Goal: Information Seeking & Learning: Check status

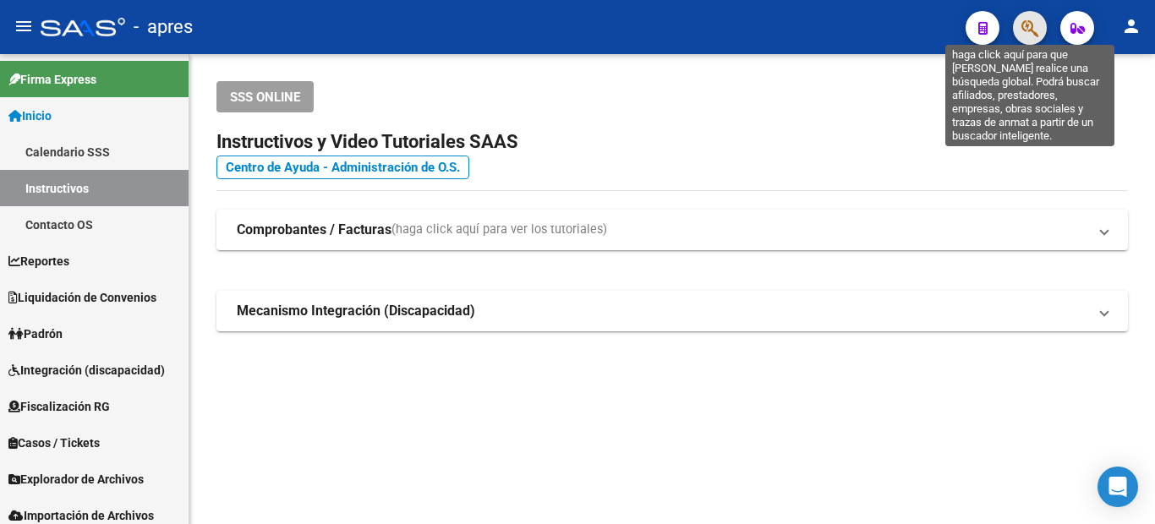
click at [1031, 22] on icon "button" at bounding box center [1029, 28] width 17 height 19
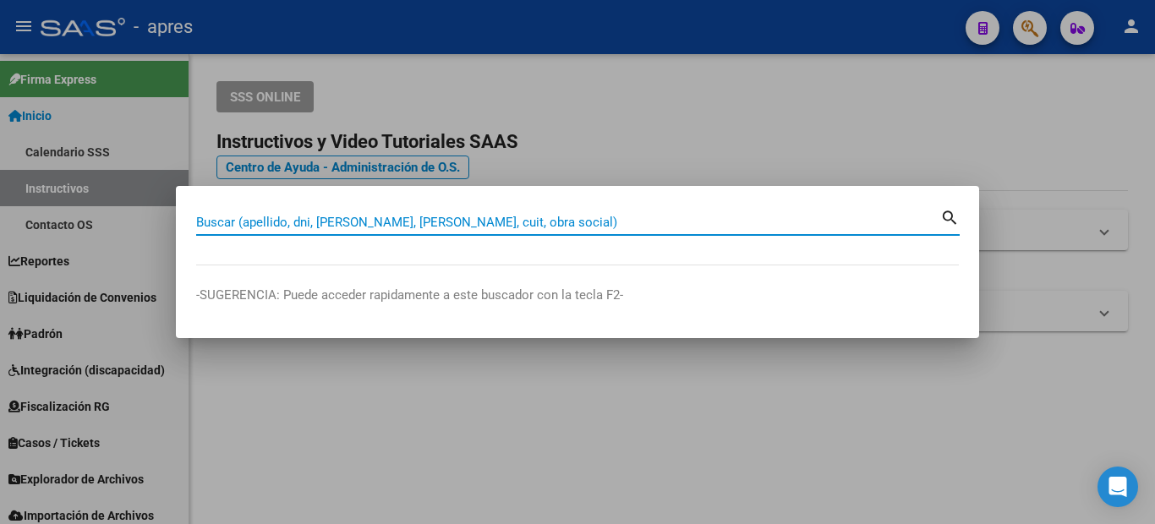
paste input "20227420066"
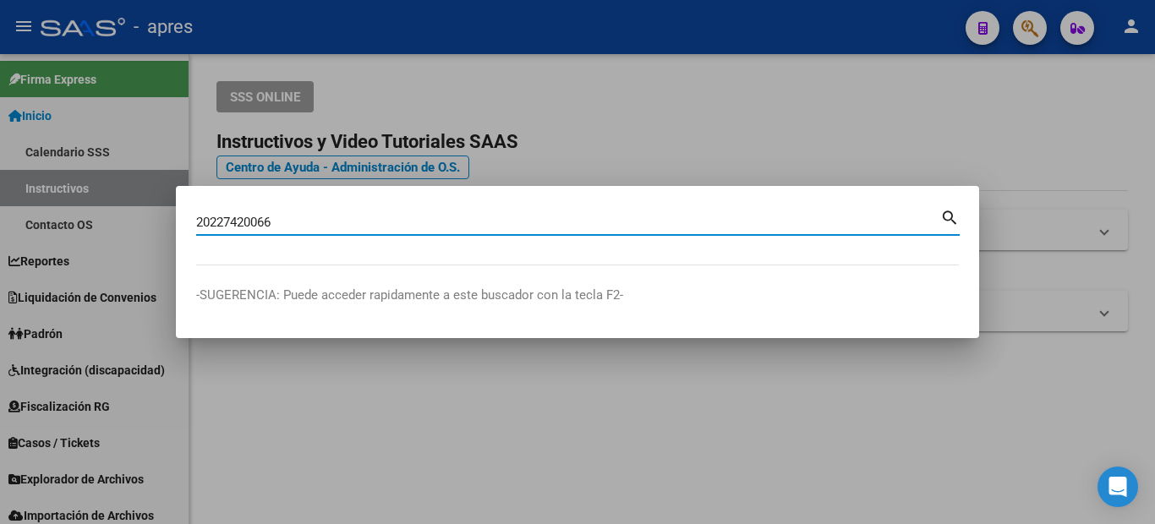
type input "20227420066"
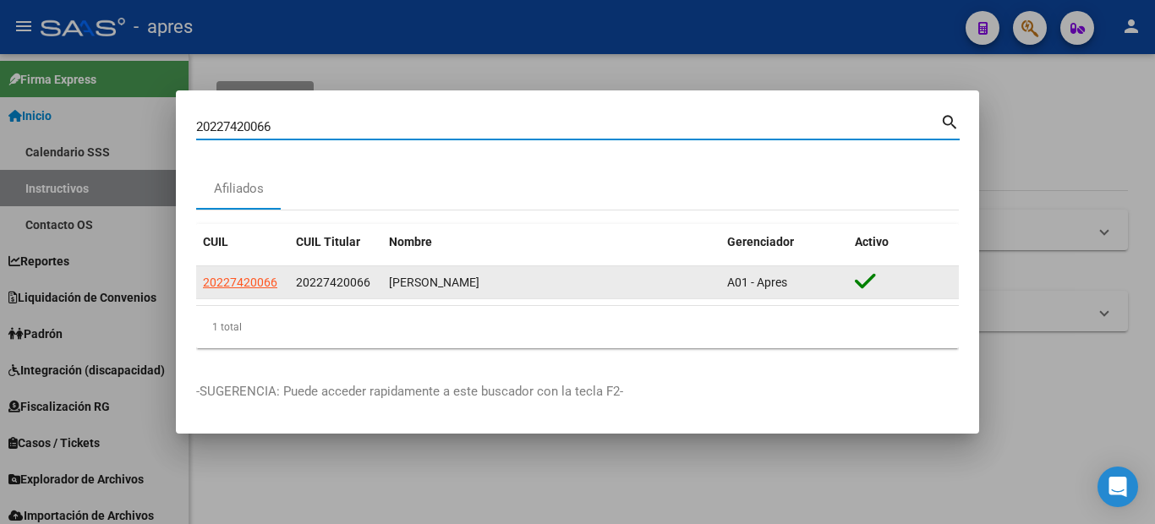
click at [227, 291] on app-link-go-to "20227420066" at bounding box center [240, 282] width 74 height 19
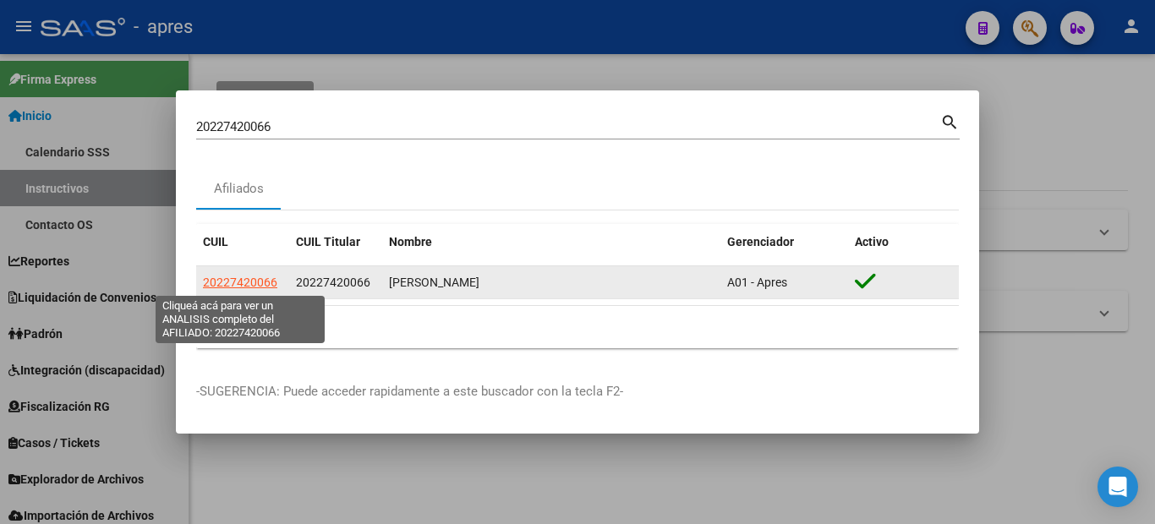
click at [222, 276] on span "20227420066" at bounding box center [240, 283] width 74 height 14
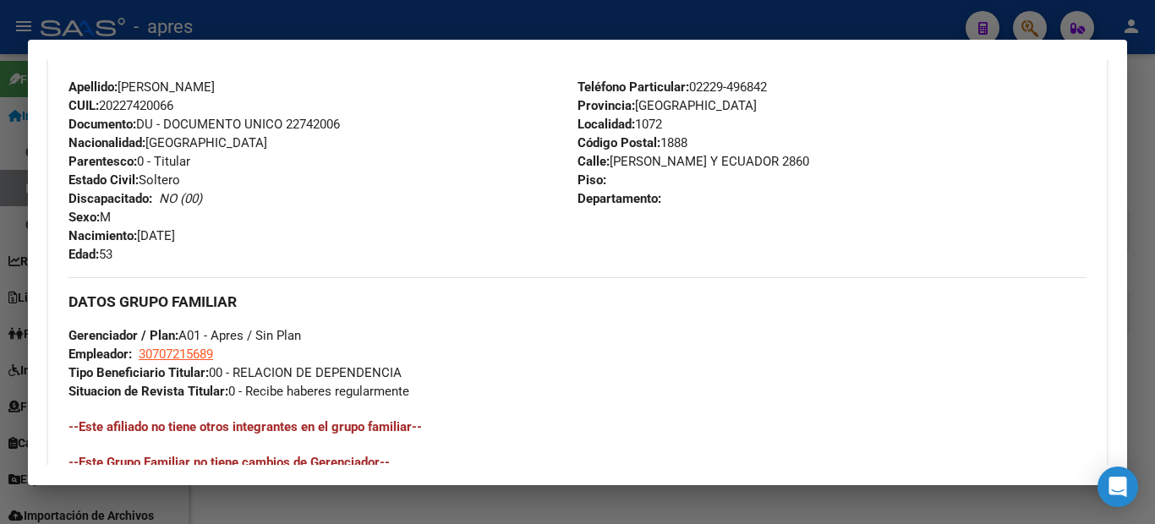
scroll to position [879, 0]
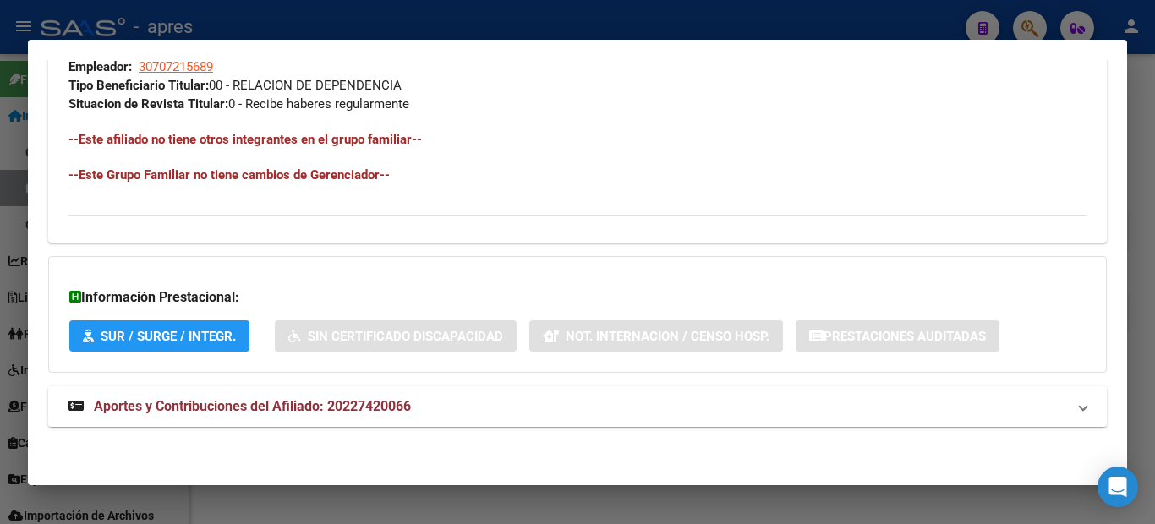
click at [241, 402] on span "Aportes y Contribuciones del Afiliado: 20227420066" at bounding box center [252, 406] width 317 height 16
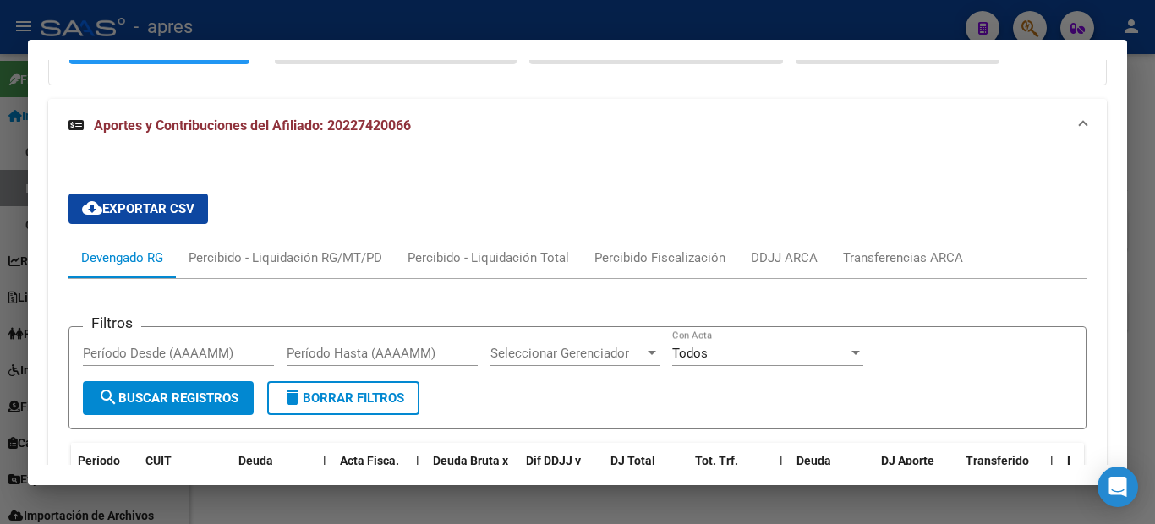
scroll to position [1082, 0]
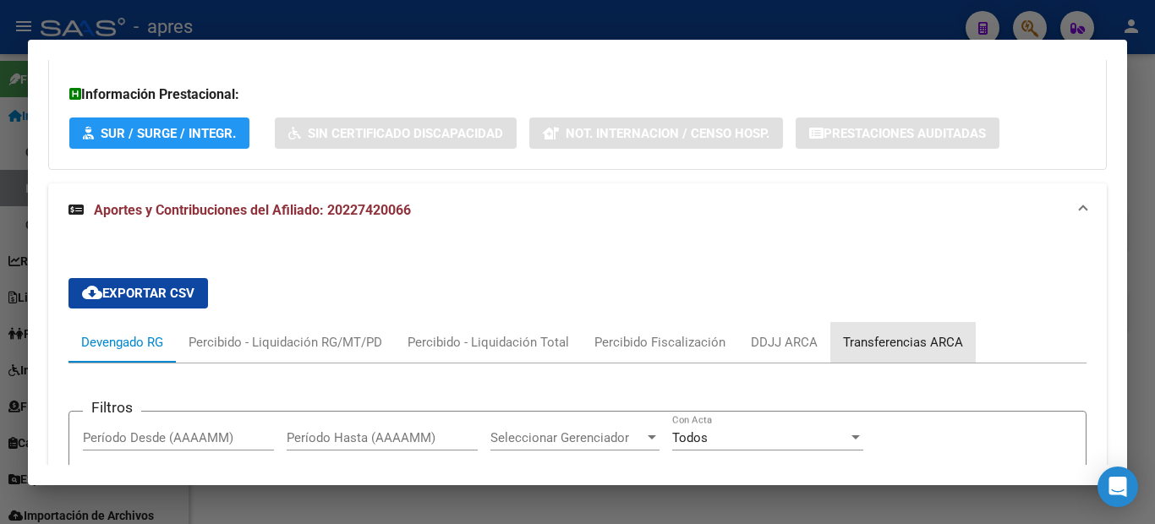
click at [944, 342] on div "Transferencias ARCA" at bounding box center [903, 342] width 120 height 19
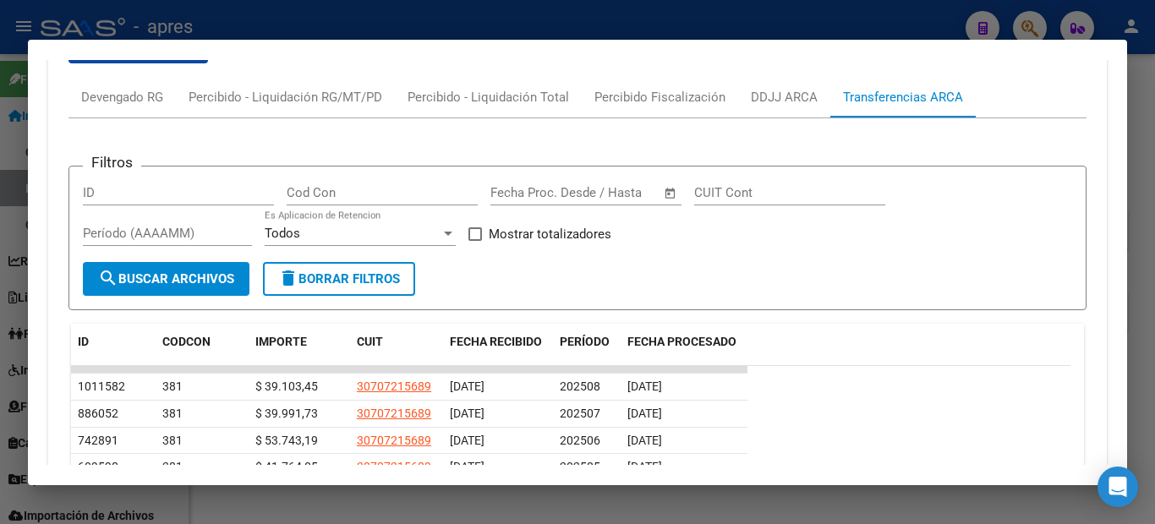
scroll to position [1496, 0]
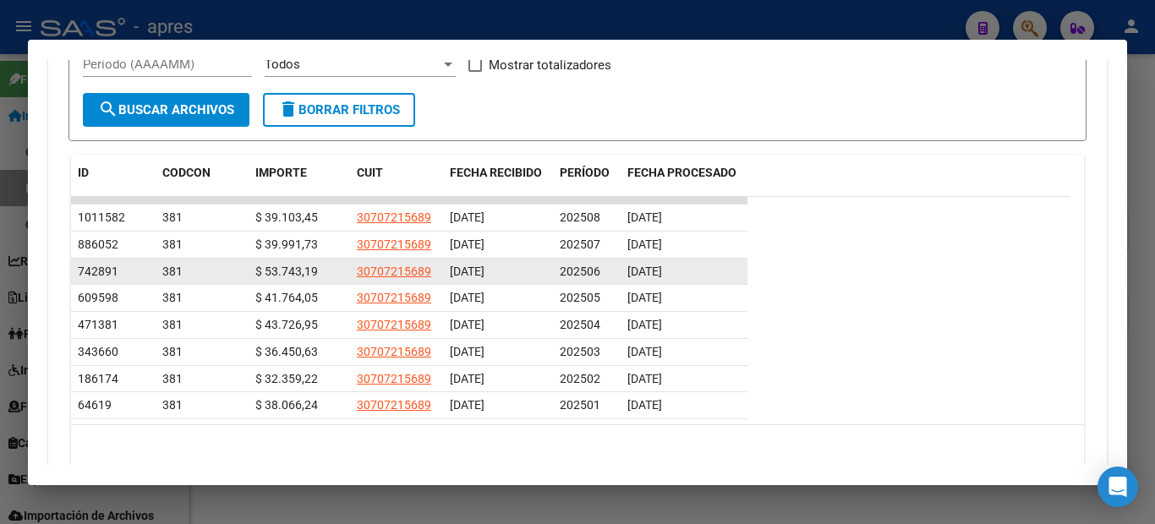
drag, startPoint x: 607, startPoint y: 271, endPoint x: 703, endPoint y: 281, distance: 96.1
click at [703, 281] on div "742891 381 $ 53.743,19 30707215689 [DATE] 202506 [DATE]" at bounding box center [409, 272] width 676 height 27
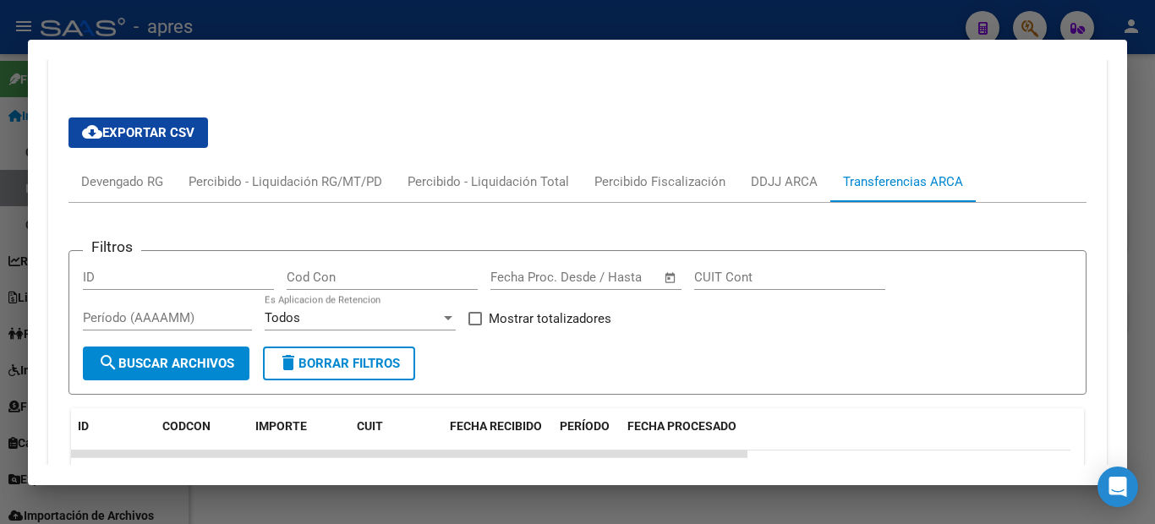
scroll to position [1158, 0]
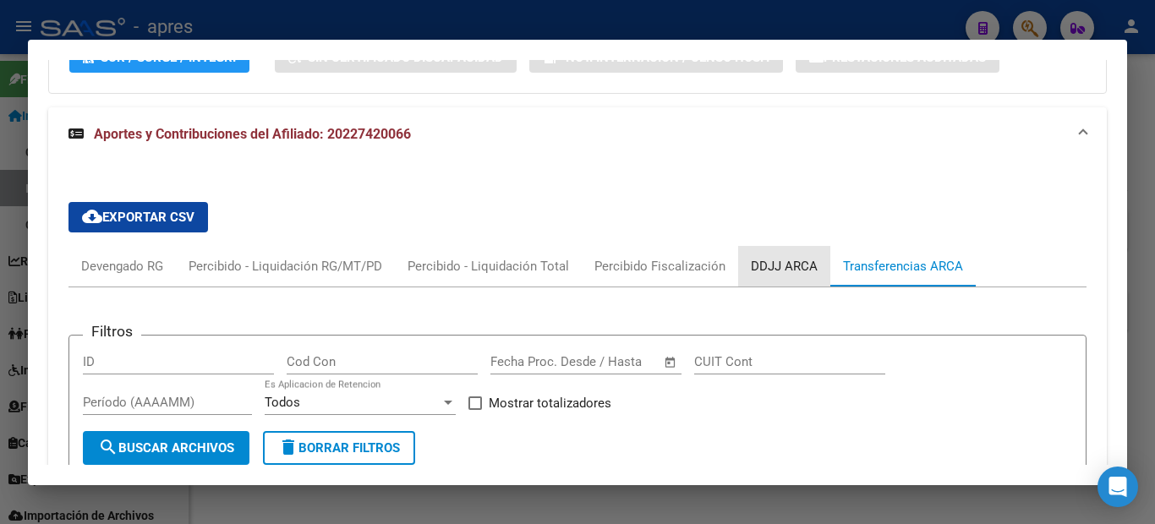
click at [796, 271] on div "DDJJ ARCA" at bounding box center [784, 266] width 67 height 19
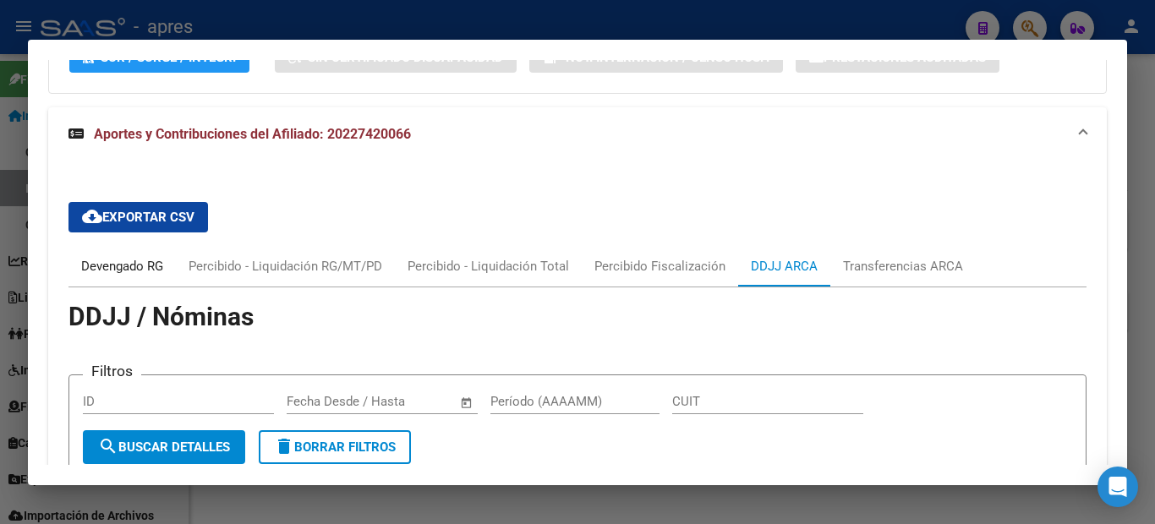
click at [101, 265] on div "Devengado RG" at bounding box center [122, 266] width 82 height 19
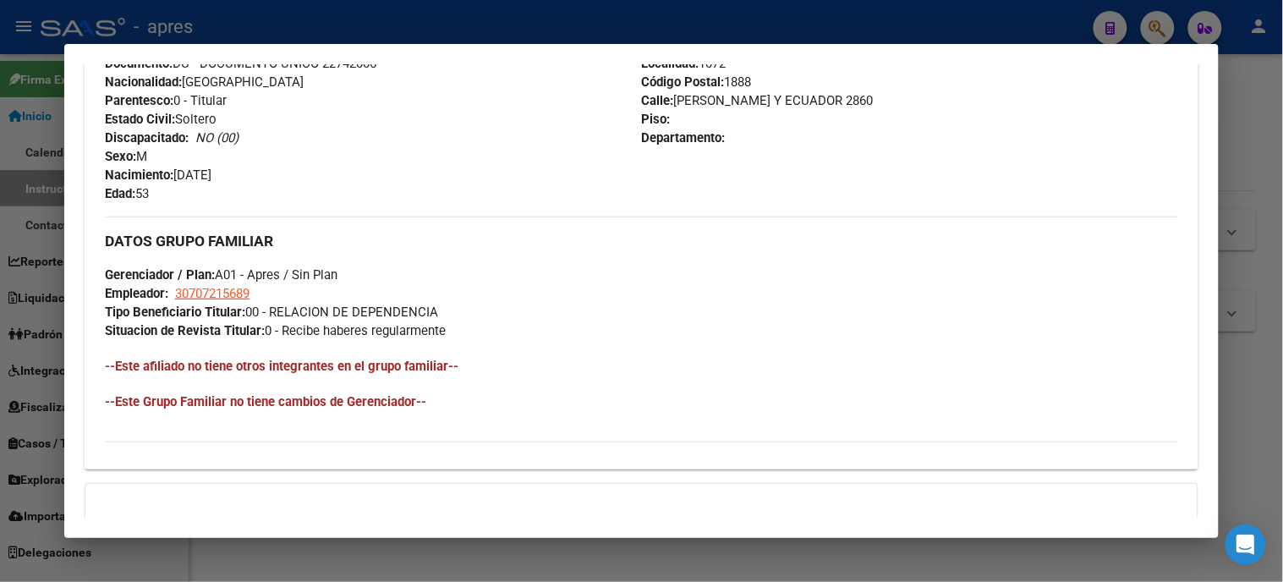
scroll to position [1221, 0]
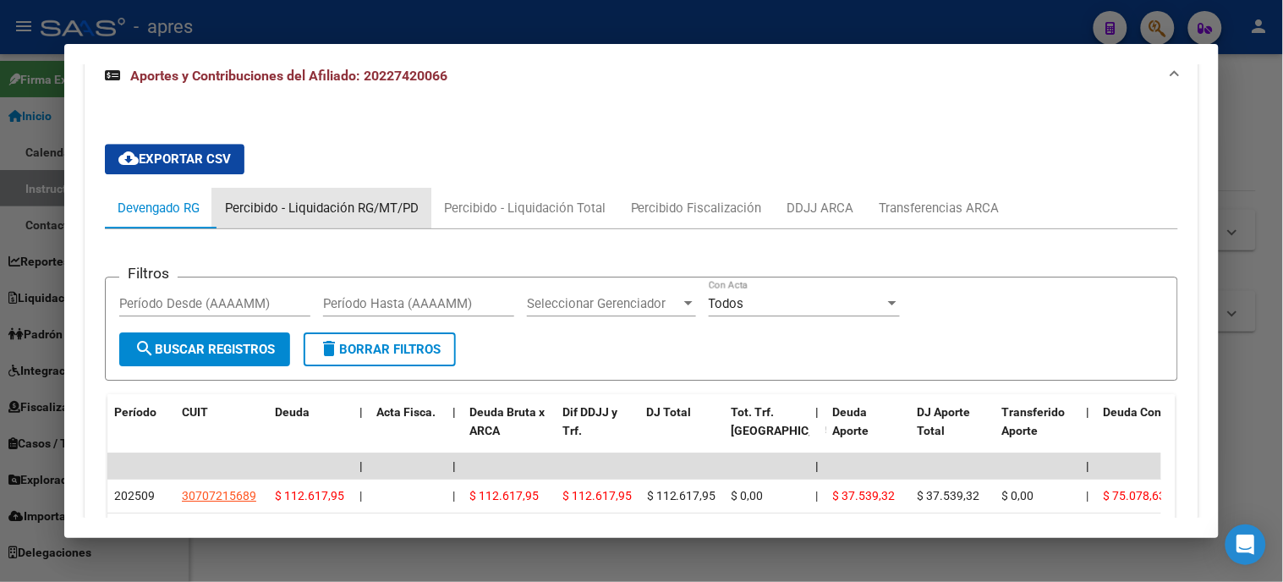
click at [319, 201] on div "Percibido - Liquidación RG/MT/PD" at bounding box center [322, 208] width 194 height 19
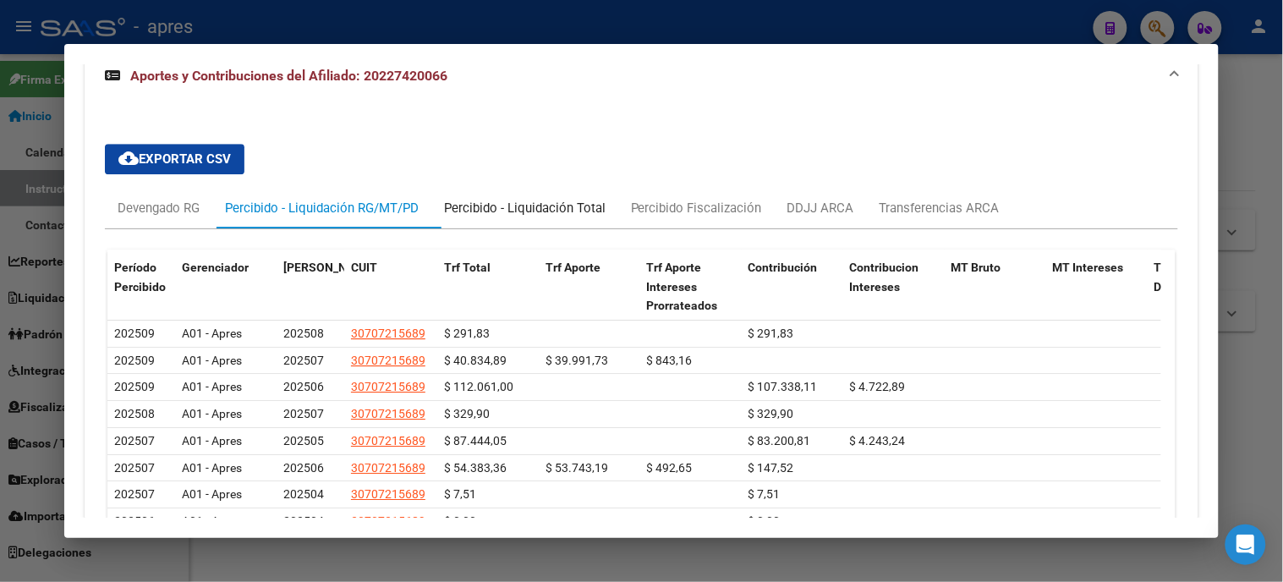
click at [566, 218] on div "Percibido - Liquidación Total" at bounding box center [524, 208] width 187 height 41
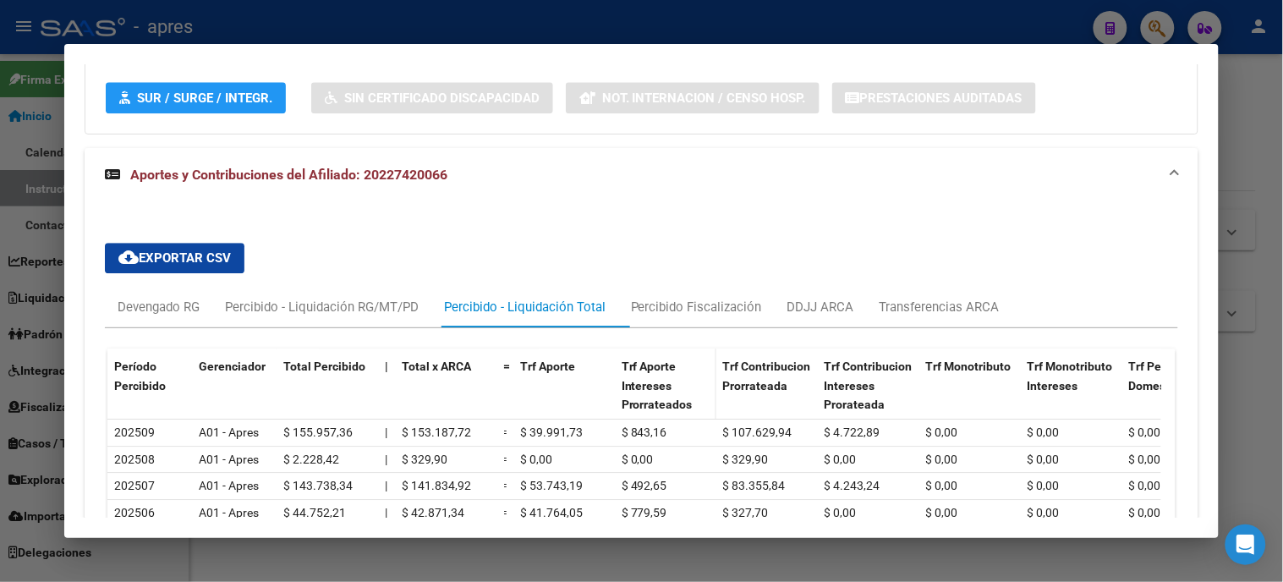
scroll to position [1216, 0]
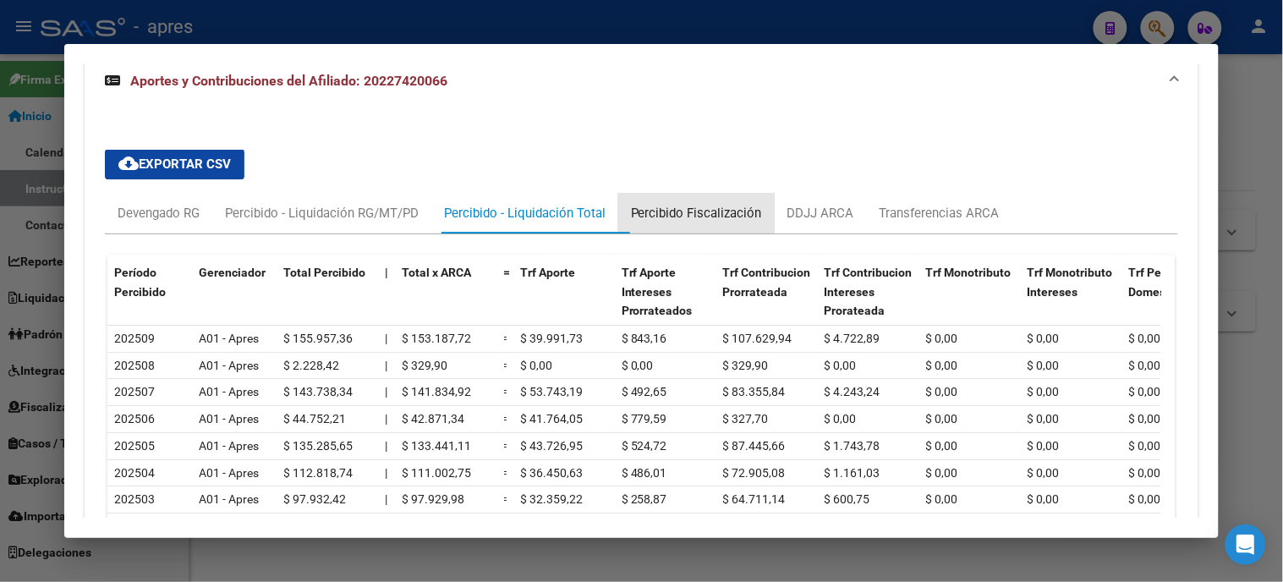
click at [679, 199] on div "Percibido Fiscalización" at bounding box center [696, 213] width 156 height 41
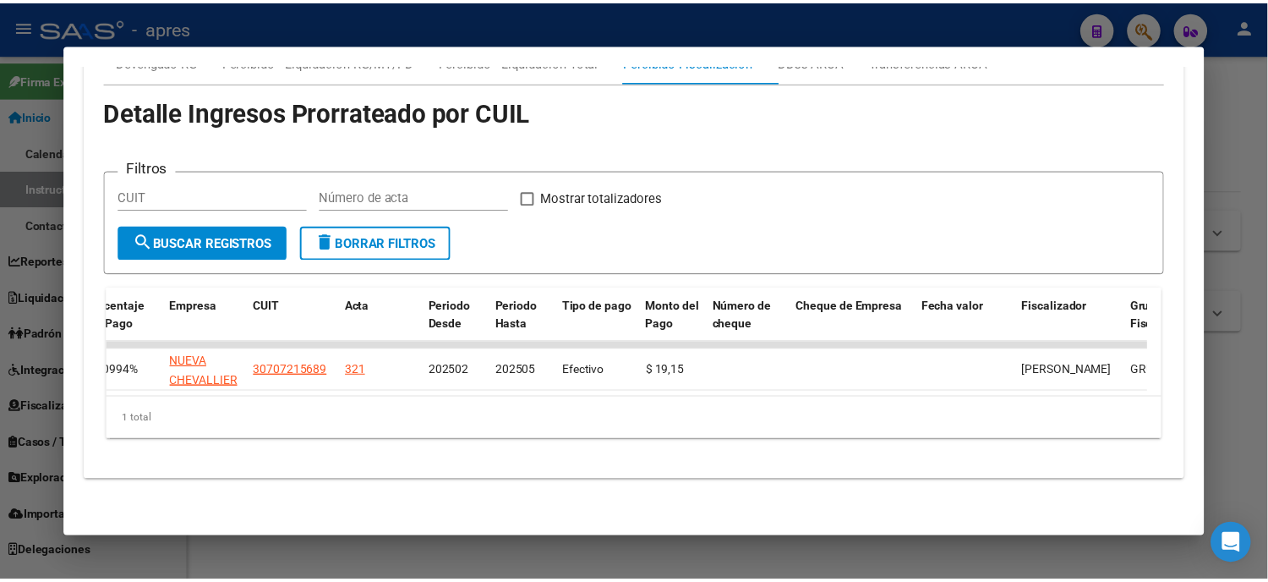
scroll to position [0, 338]
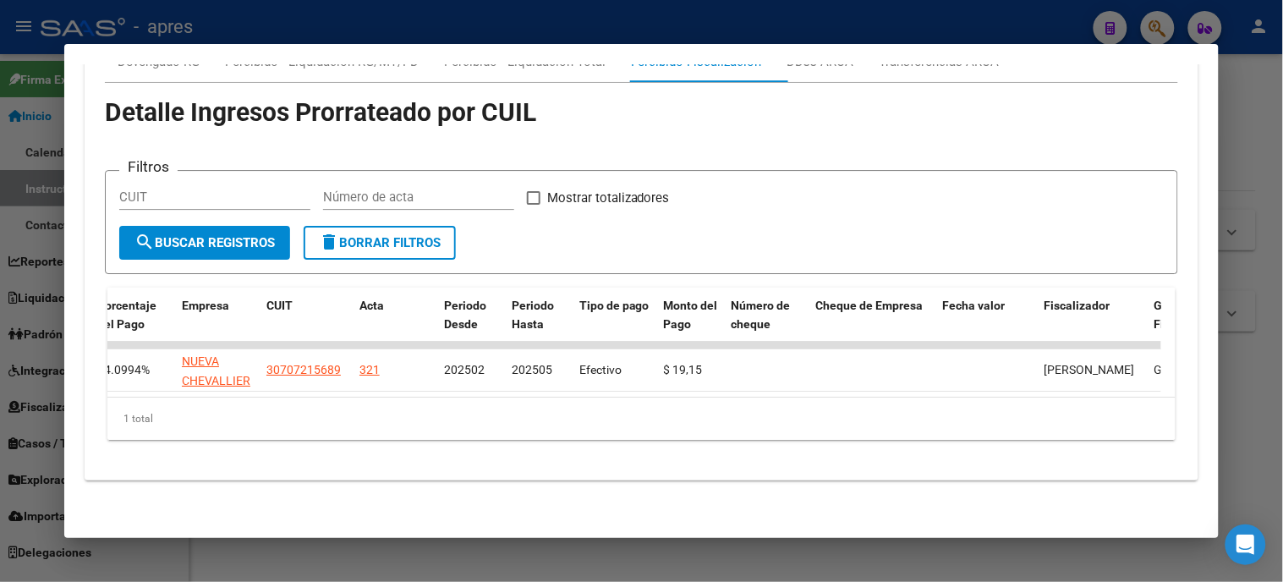
click at [0, 187] on div at bounding box center [641, 291] width 1283 height 582
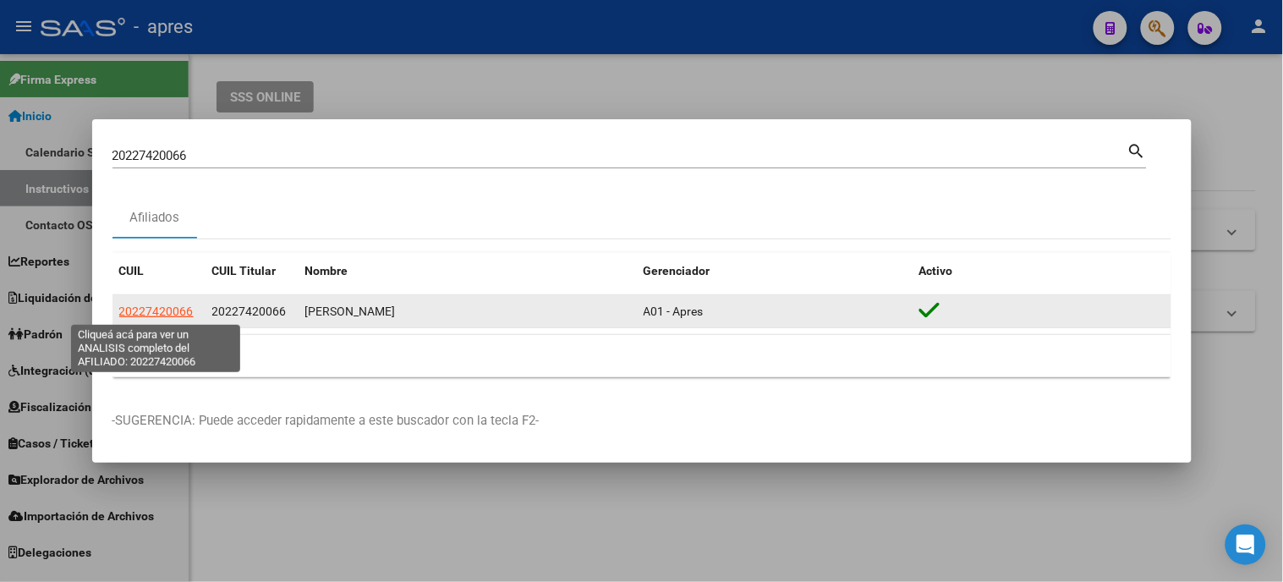
click at [152, 308] on span "20227420066" at bounding box center [156, 311] width 74 height 14
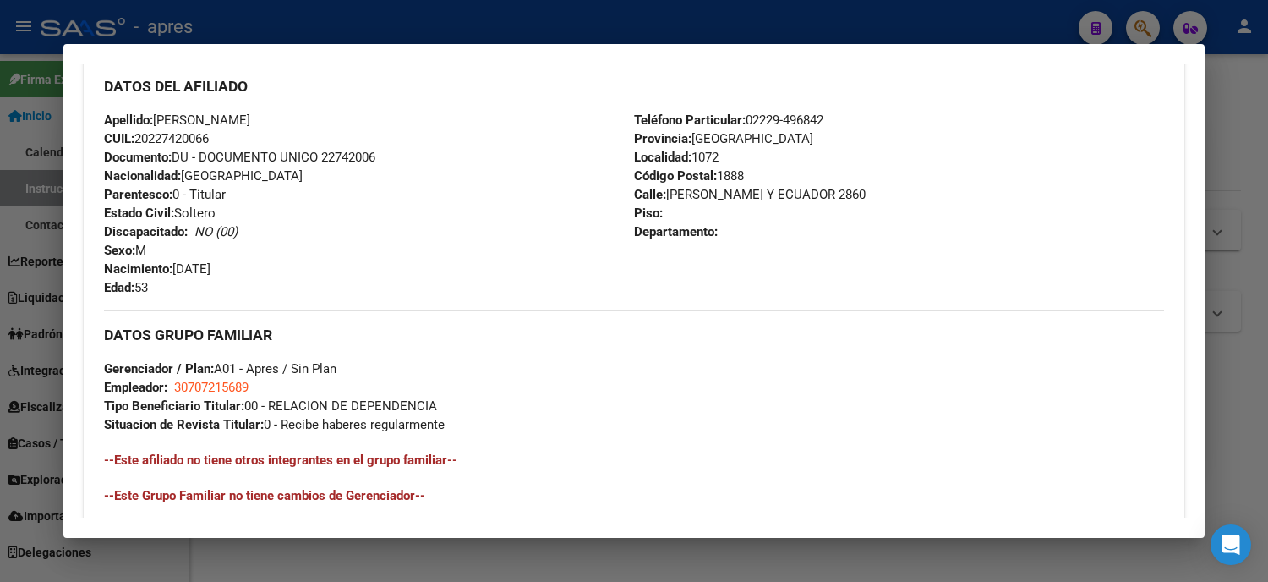
scroll to position [831, 0]
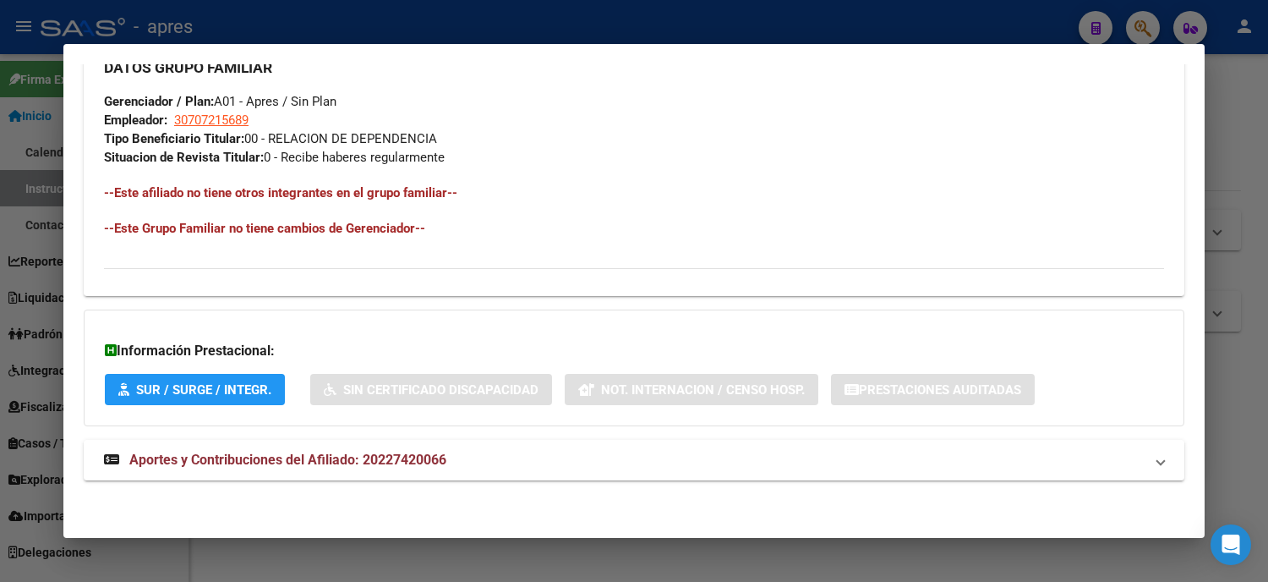
click at [379, 470] on mat-expansion-panel-header "Aportes y Contribuciones del Afiliado: 20227420066" at bounding box center [634, 460] width 1101 height 41
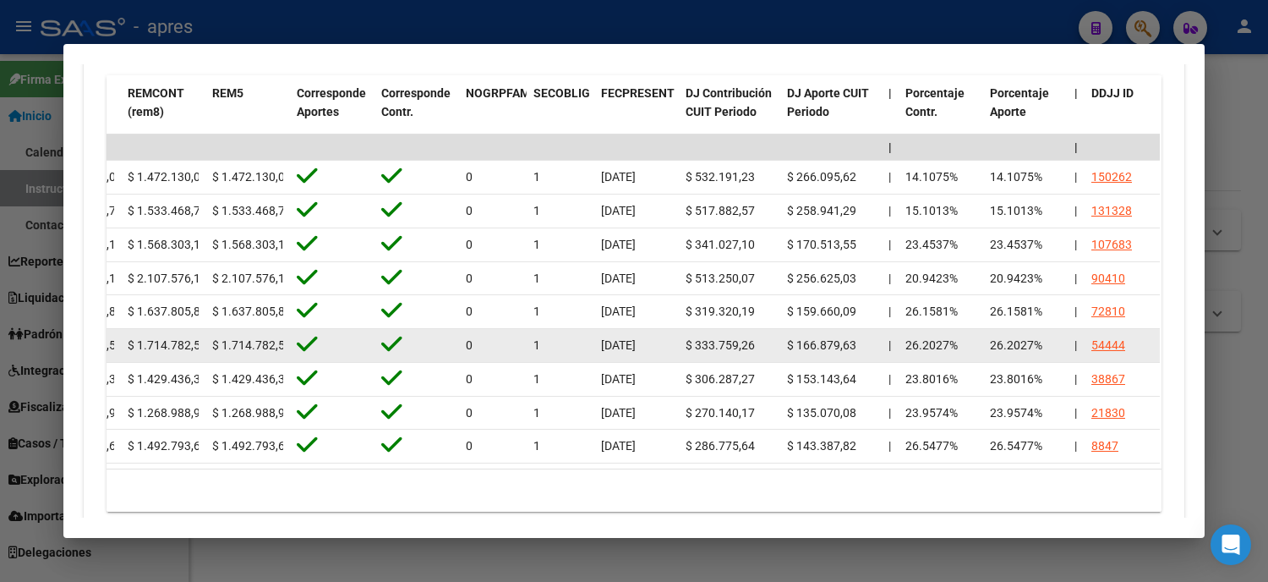
scroll to position [976, 0]
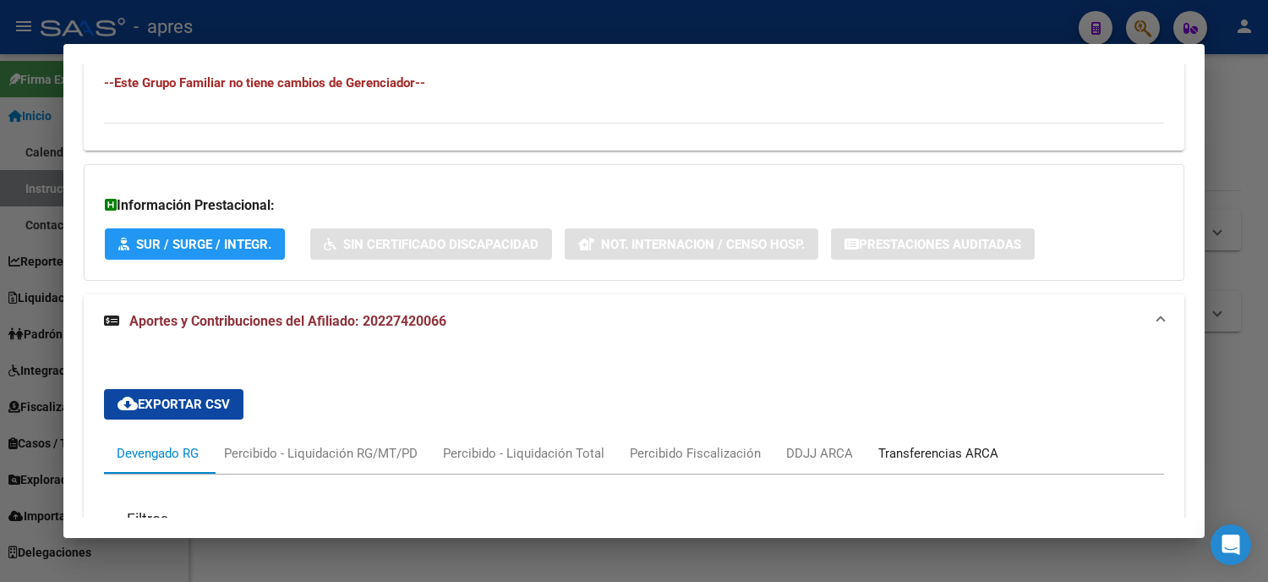
click at [966, 446] on div "Transferencias ARCA" at bounding box center [938, 453] width 120 height 19
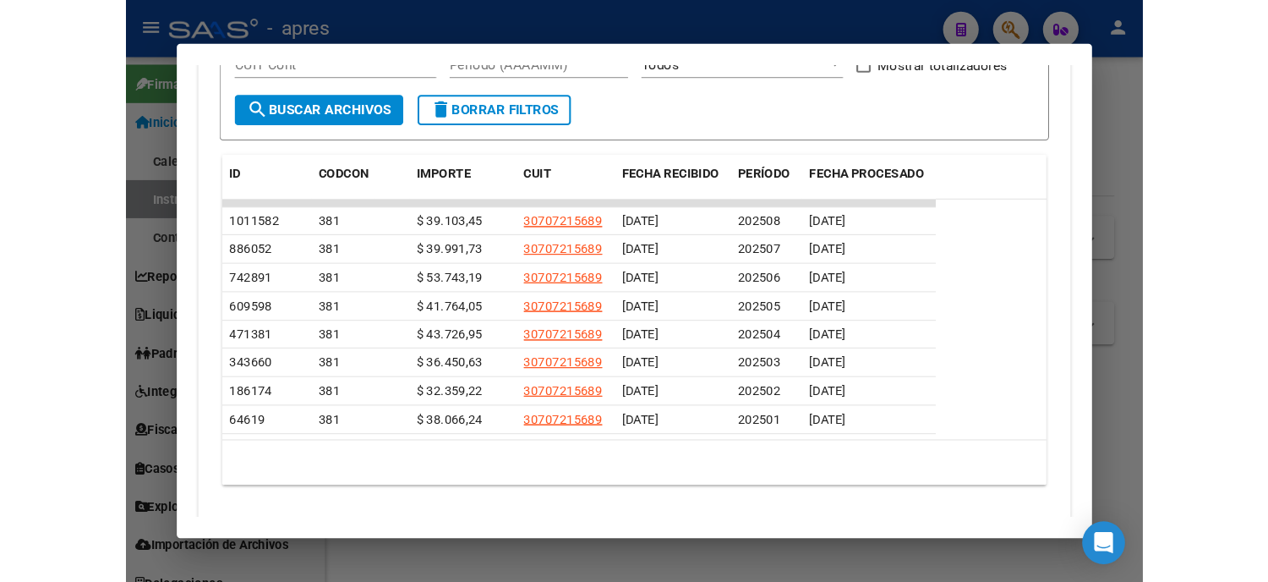
scroll to position [1372, 0]
